Goal: Information Seeking & Learning: Learn about a topic

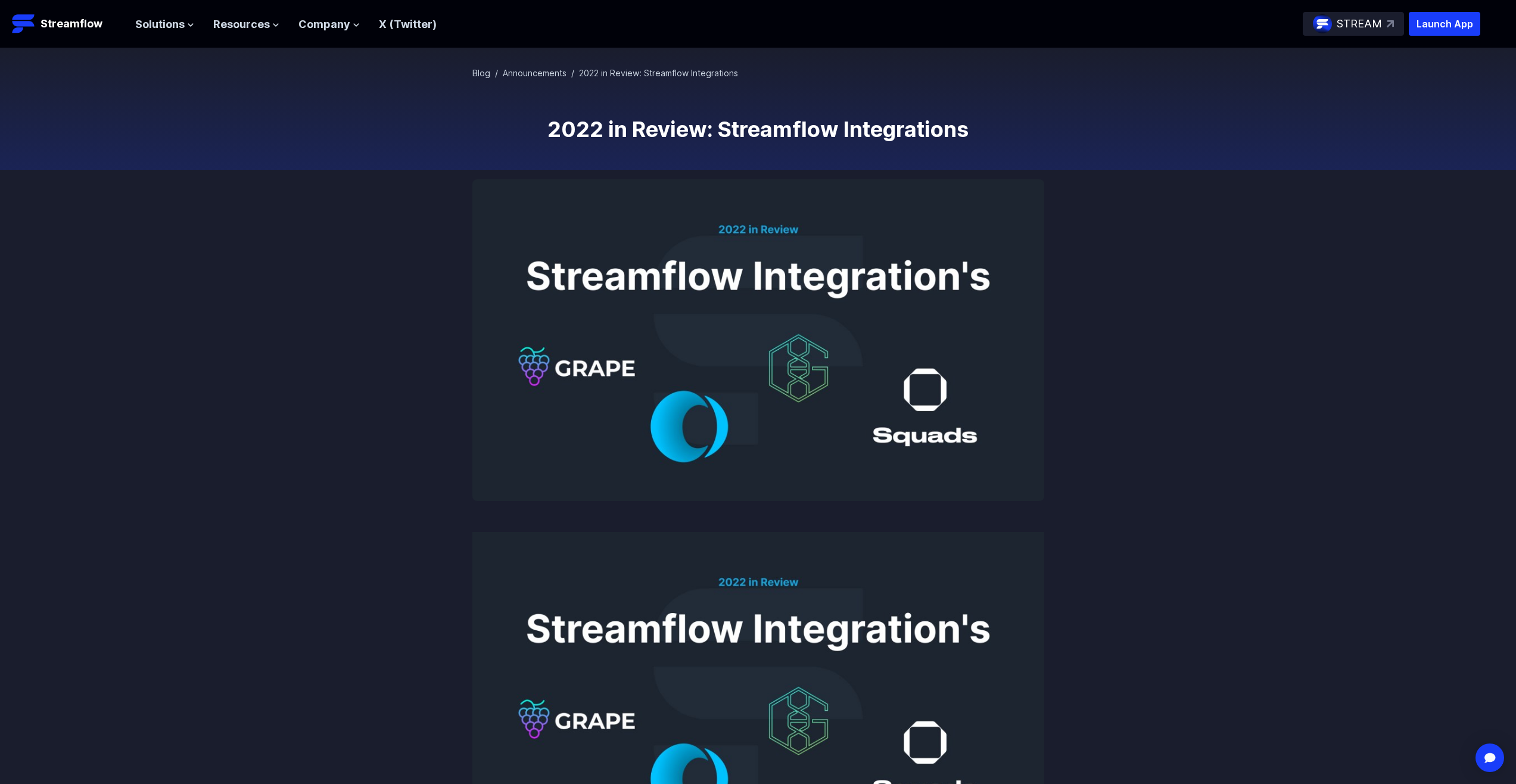
scroll to position [60, 0]
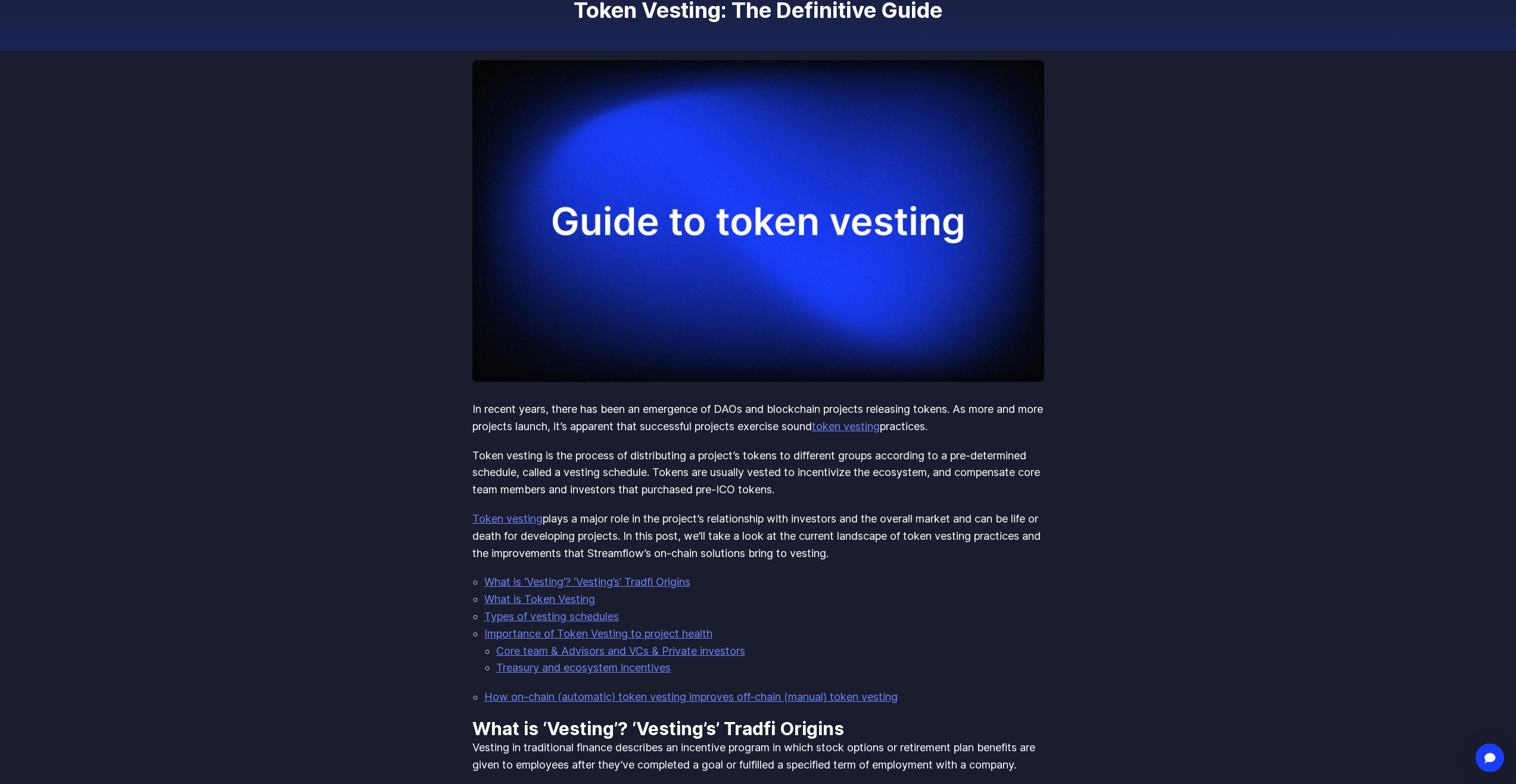
scroll to position [179, 0]
